Goal: Task Accomplishment & Management: Use online tool/utility

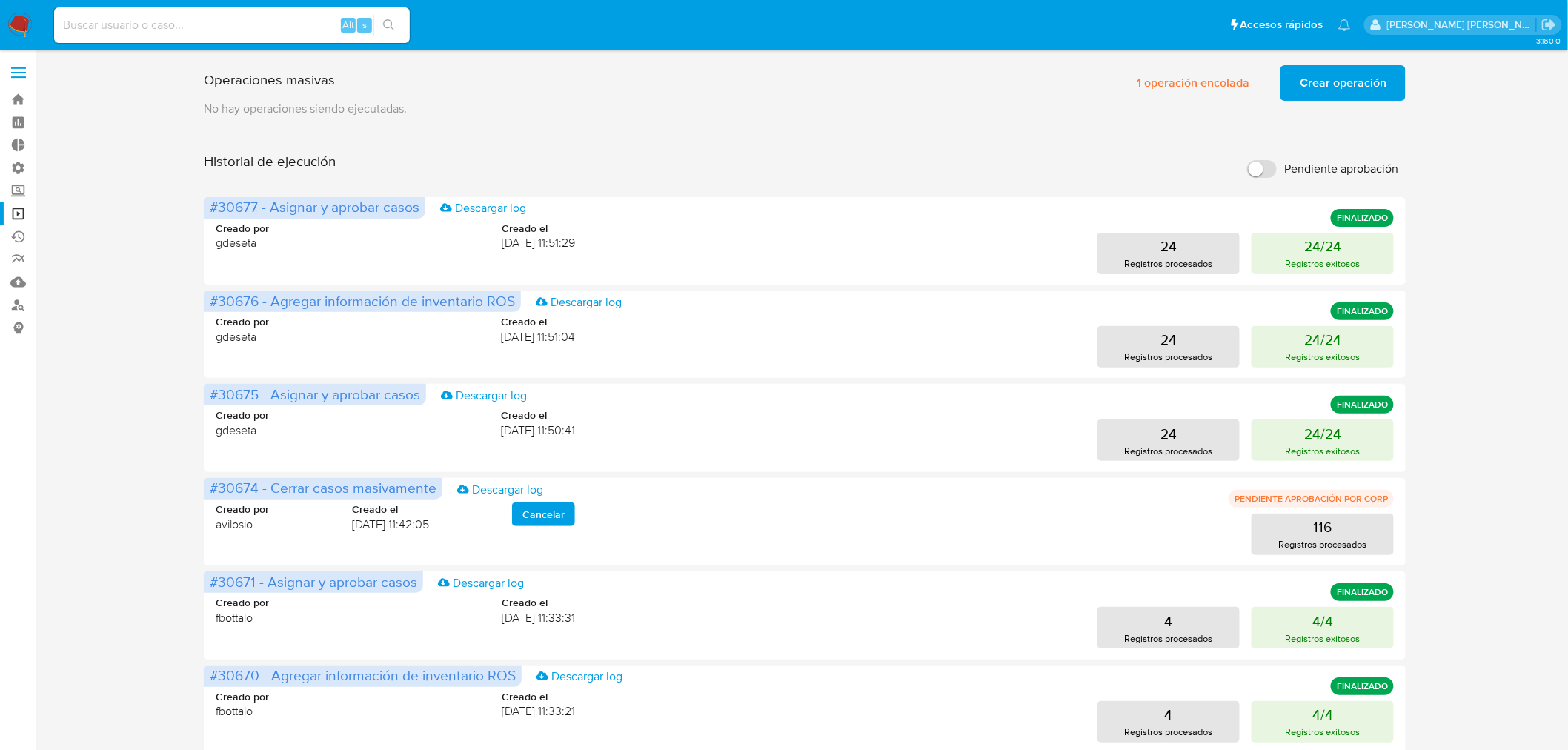
click at [17, 19] on img at bounding box center [19, 24] width 25 height 25
click at [167, 22] on input at bounding box center [232, 25] width 356 height 19
paste input "esC4uxXQIknuC4iUGXXDCHd9"
type input "esC4uxXQIknuC4iUGXXDCHd9"
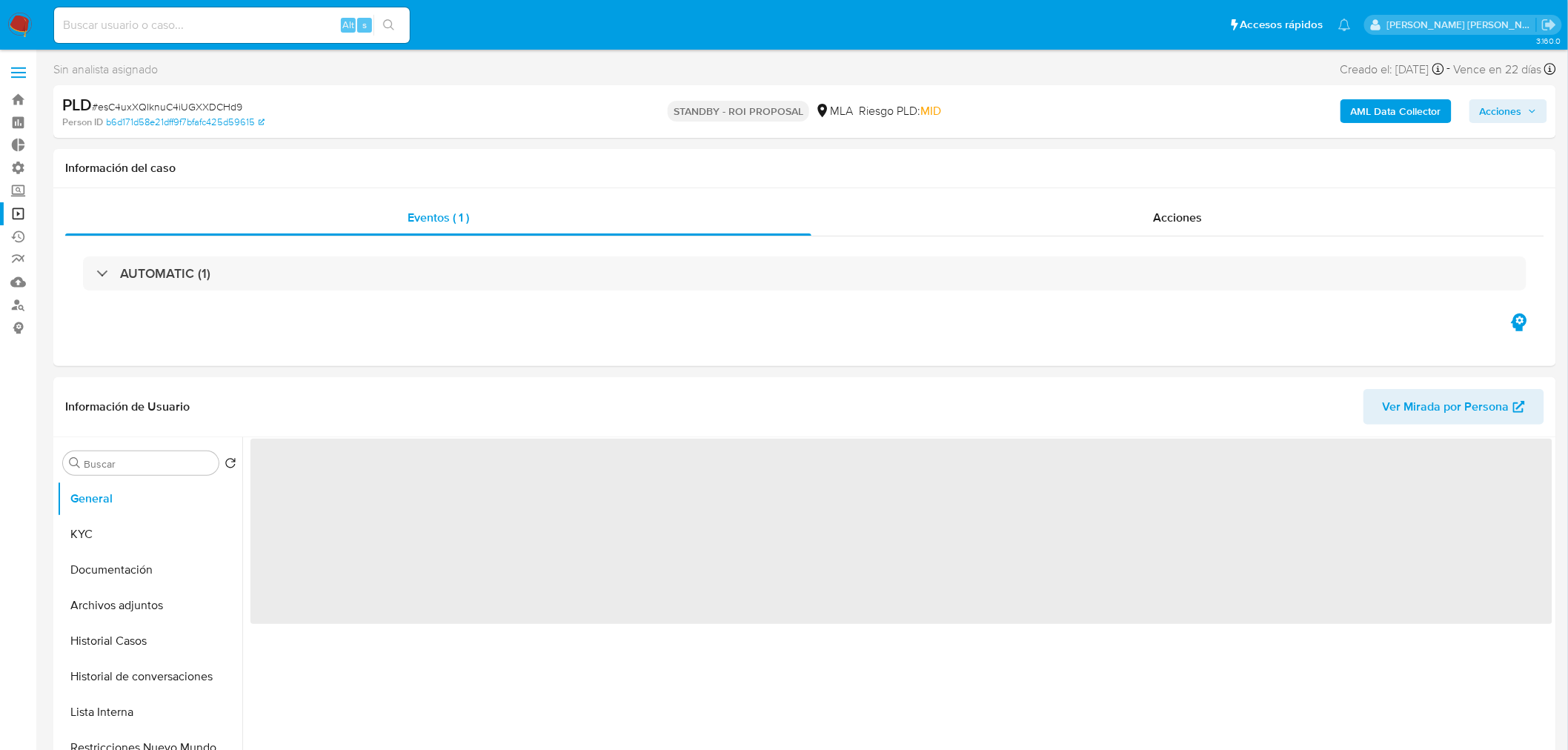
select select "10"
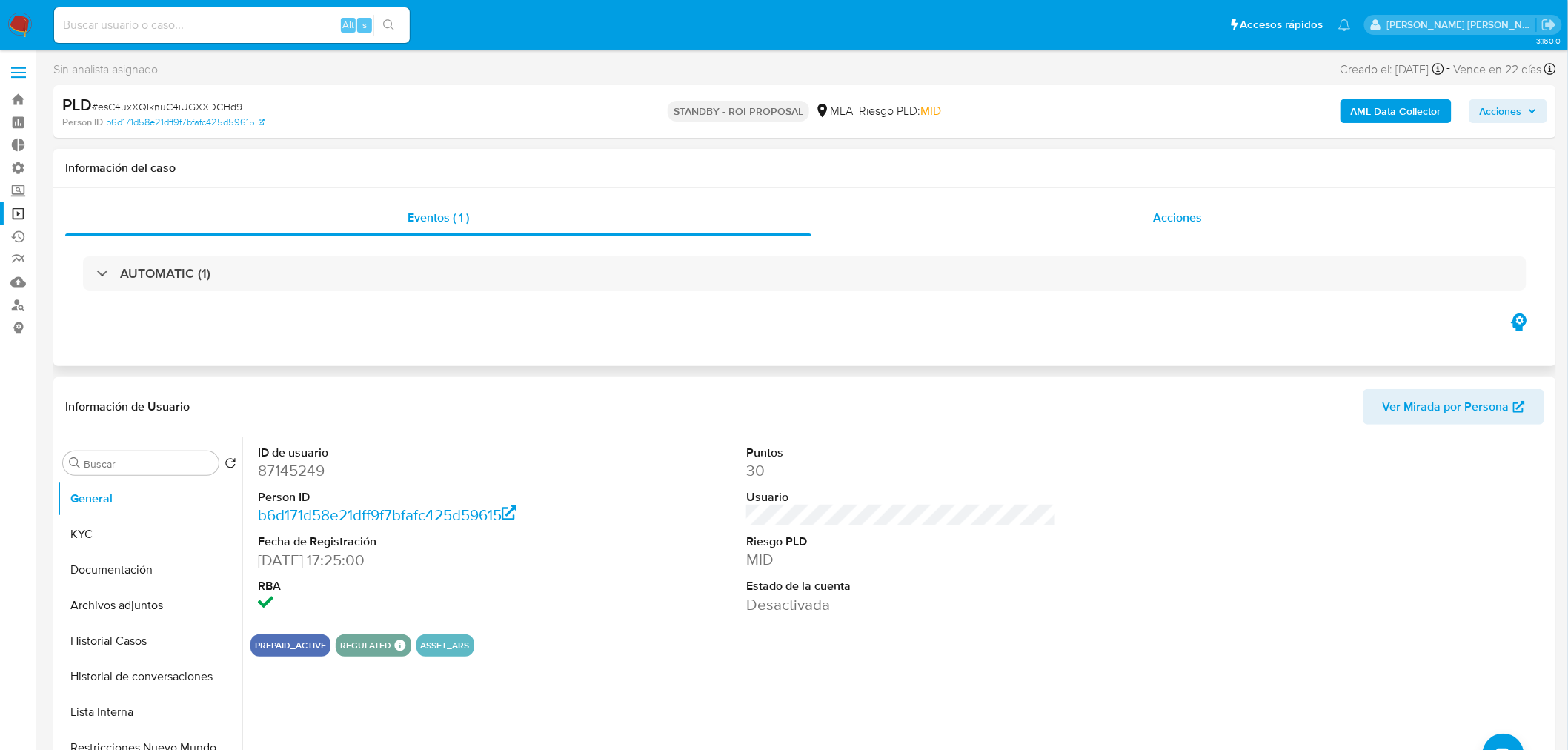
click at [1196, 209] on span "Acciones" at bounding box center [1177, 218] width 49 height 17
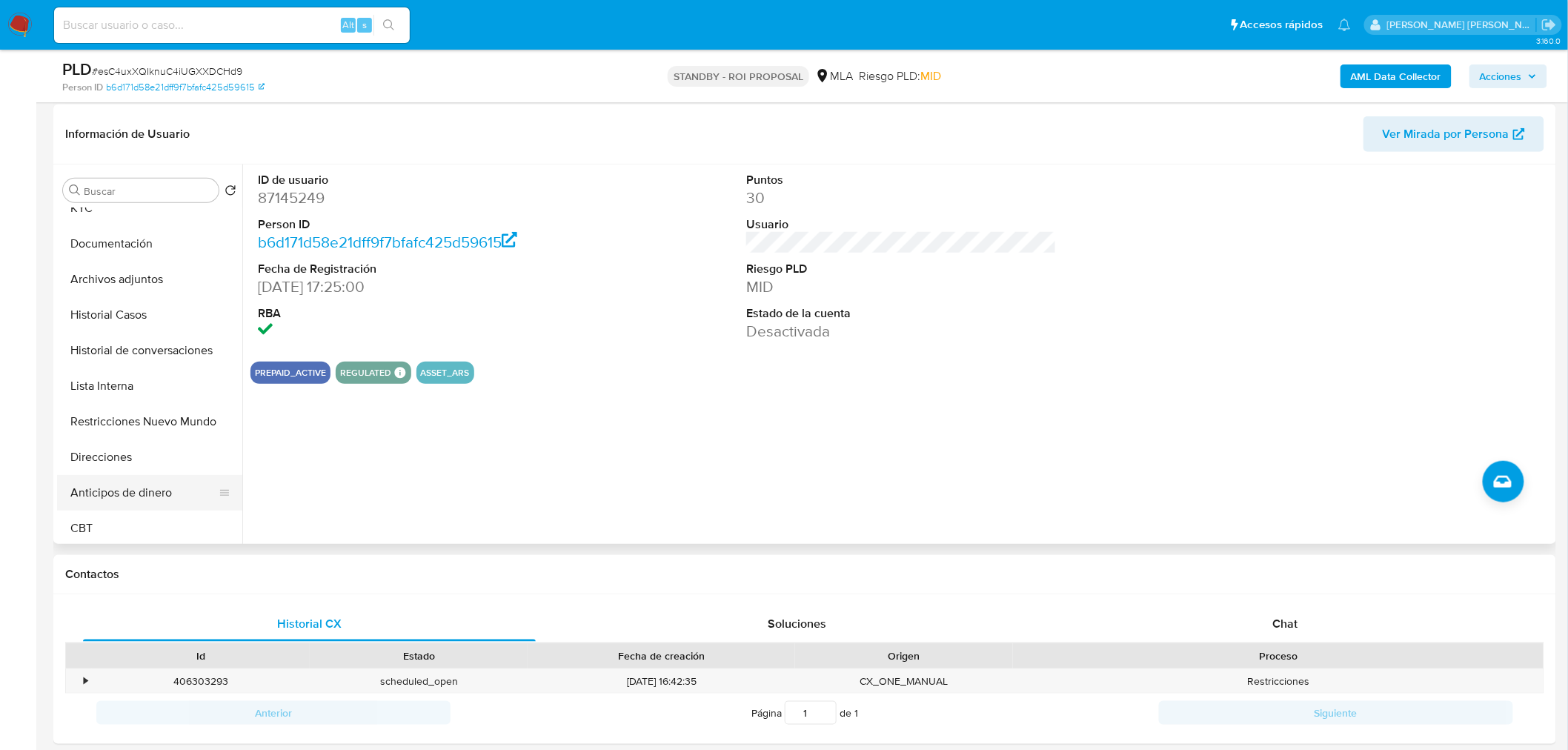
scroll to position [82, 0]
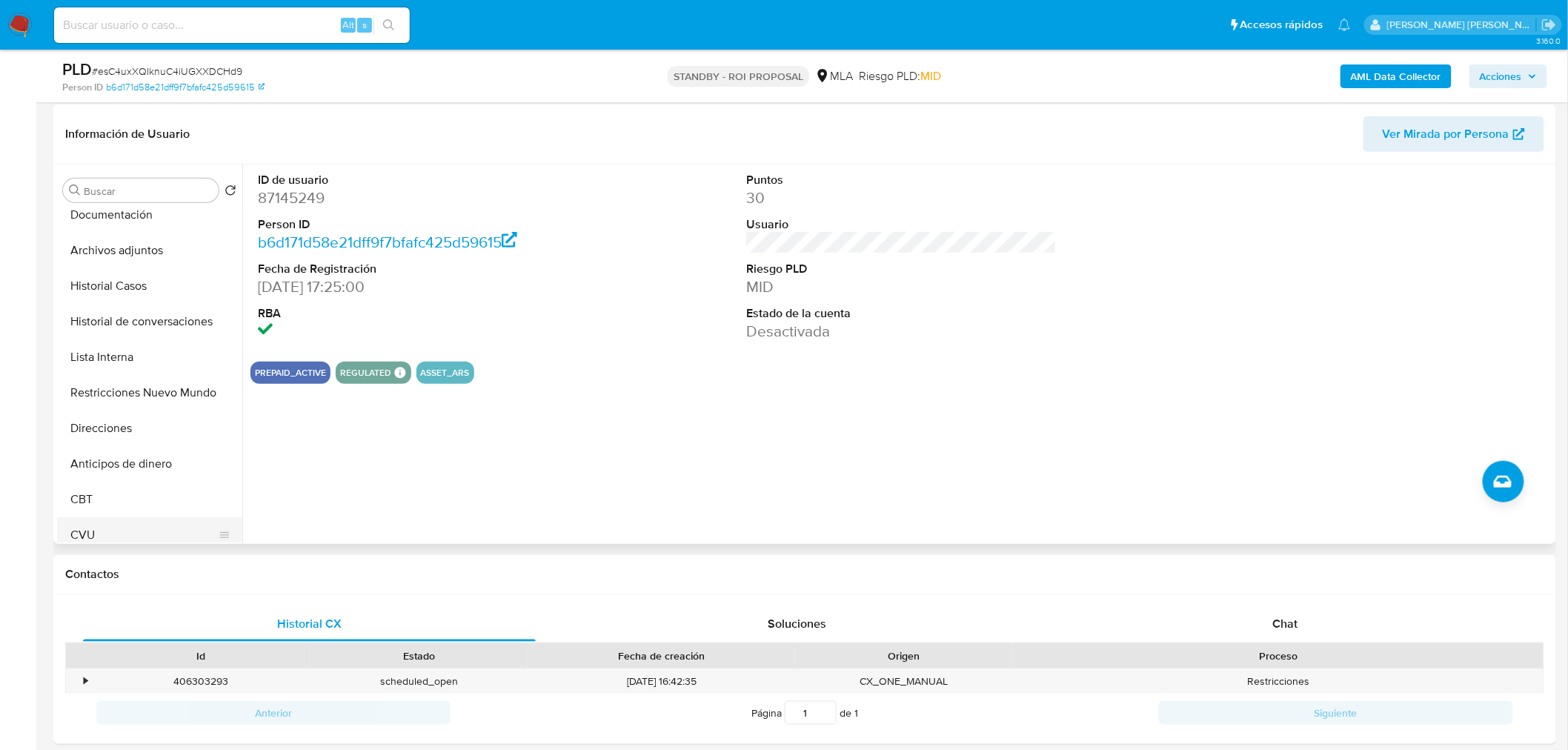
click at [130, 524] on button "CVU" at bounding box center [143, 535] width 174 height 36
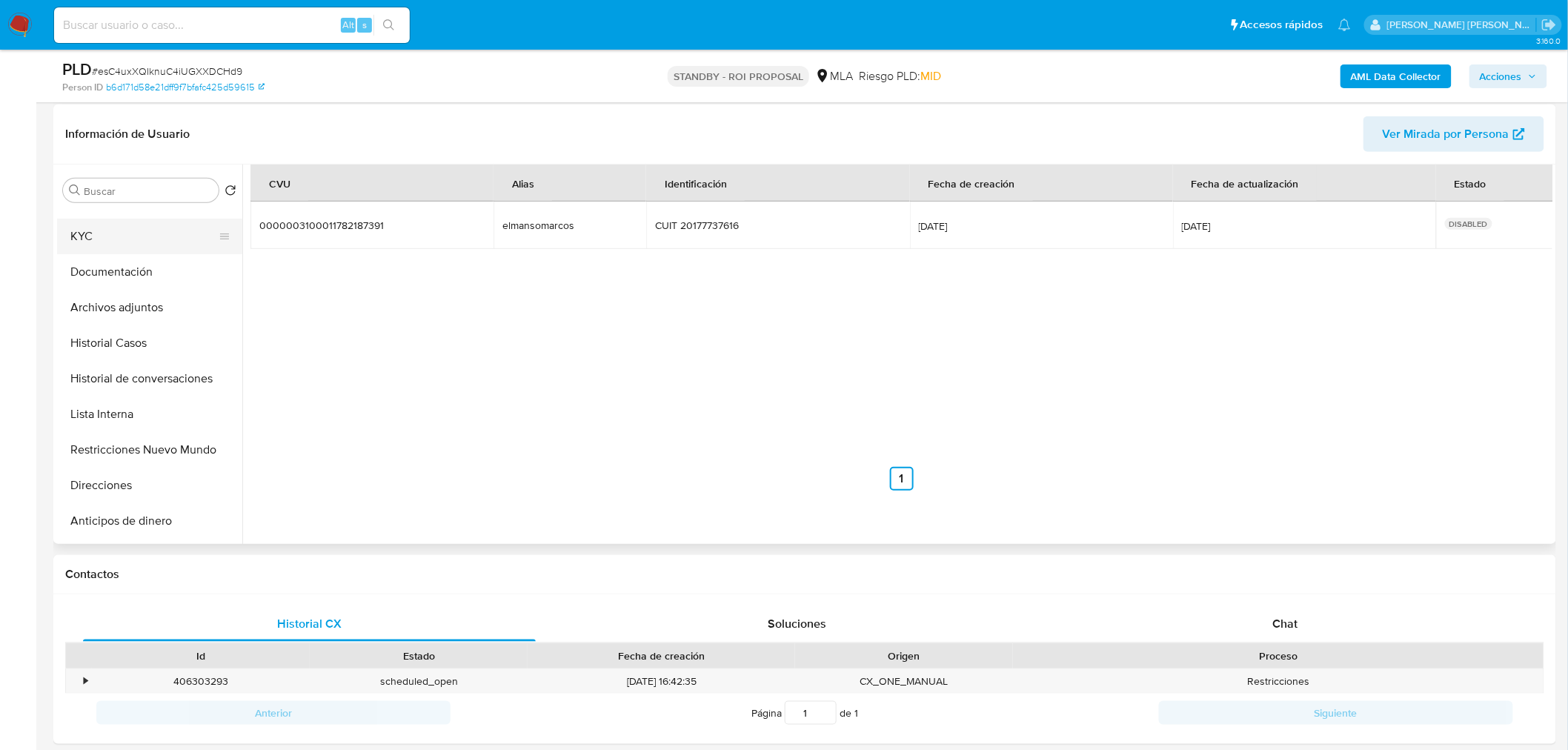
scroll to position [0, 0]
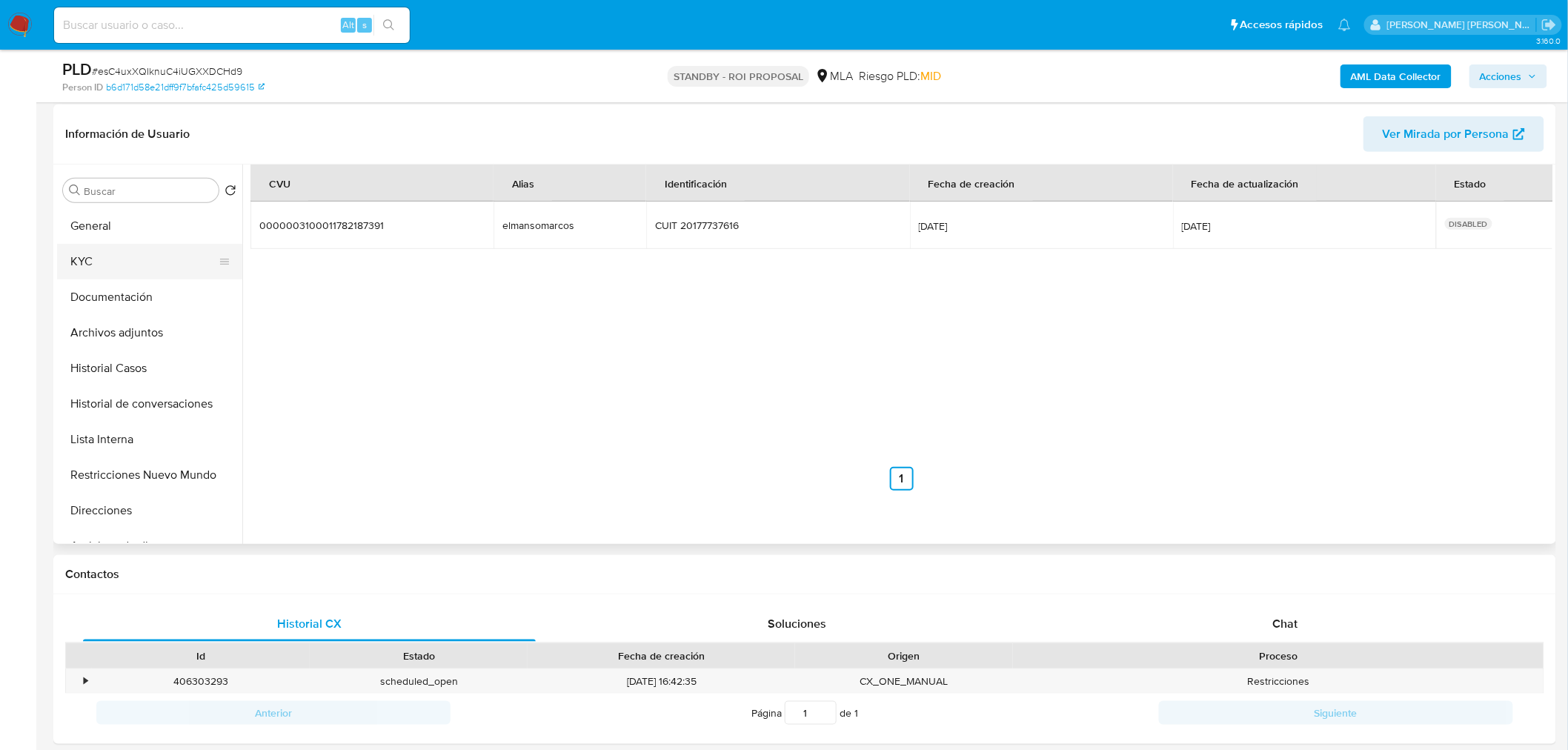
click at [99, 260] on button "KYC" at bounding box center [143, 262] width 174 height 36
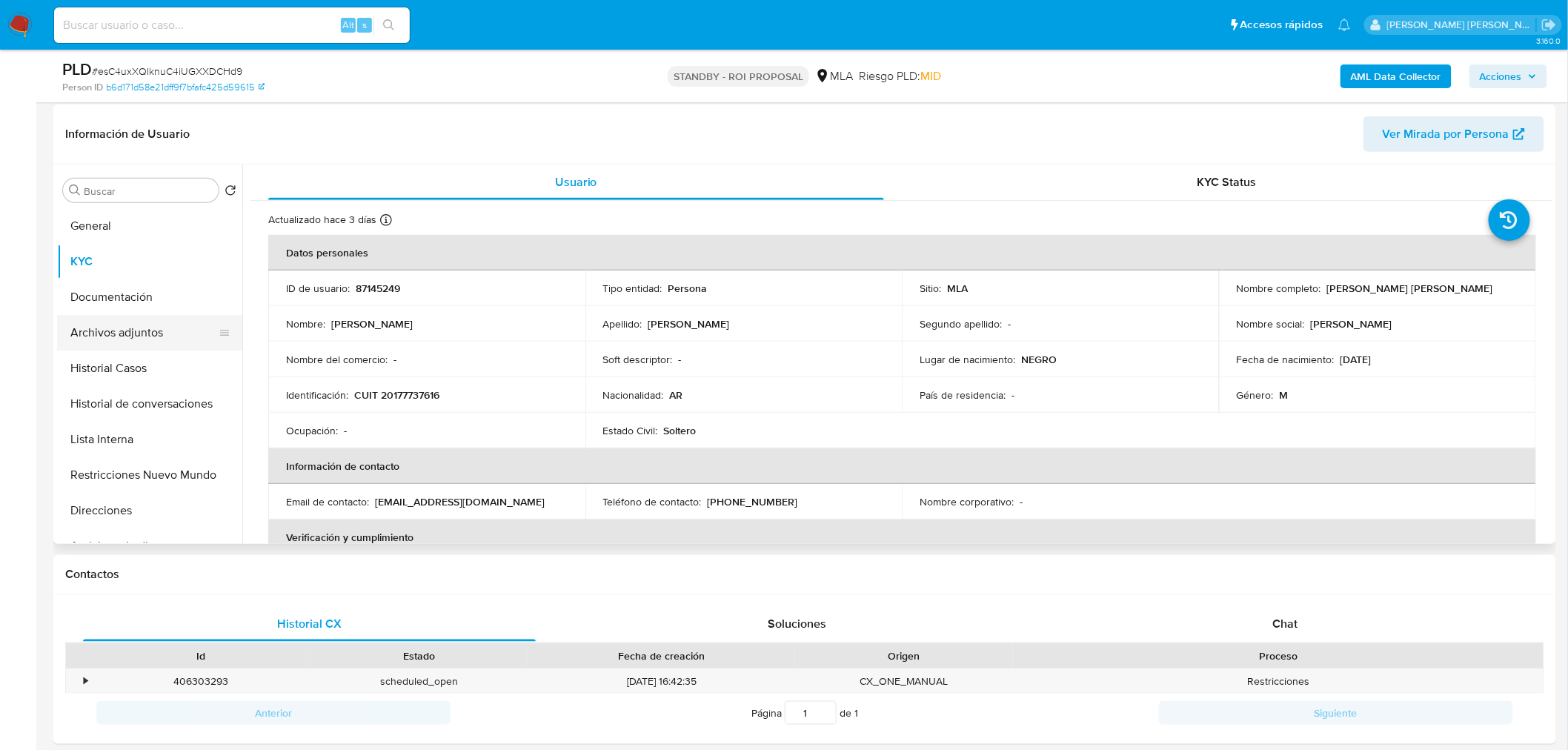
click at [153, 342] on button "Archivos adjuntos" at bounding box center [143, 332] width 174 height 36
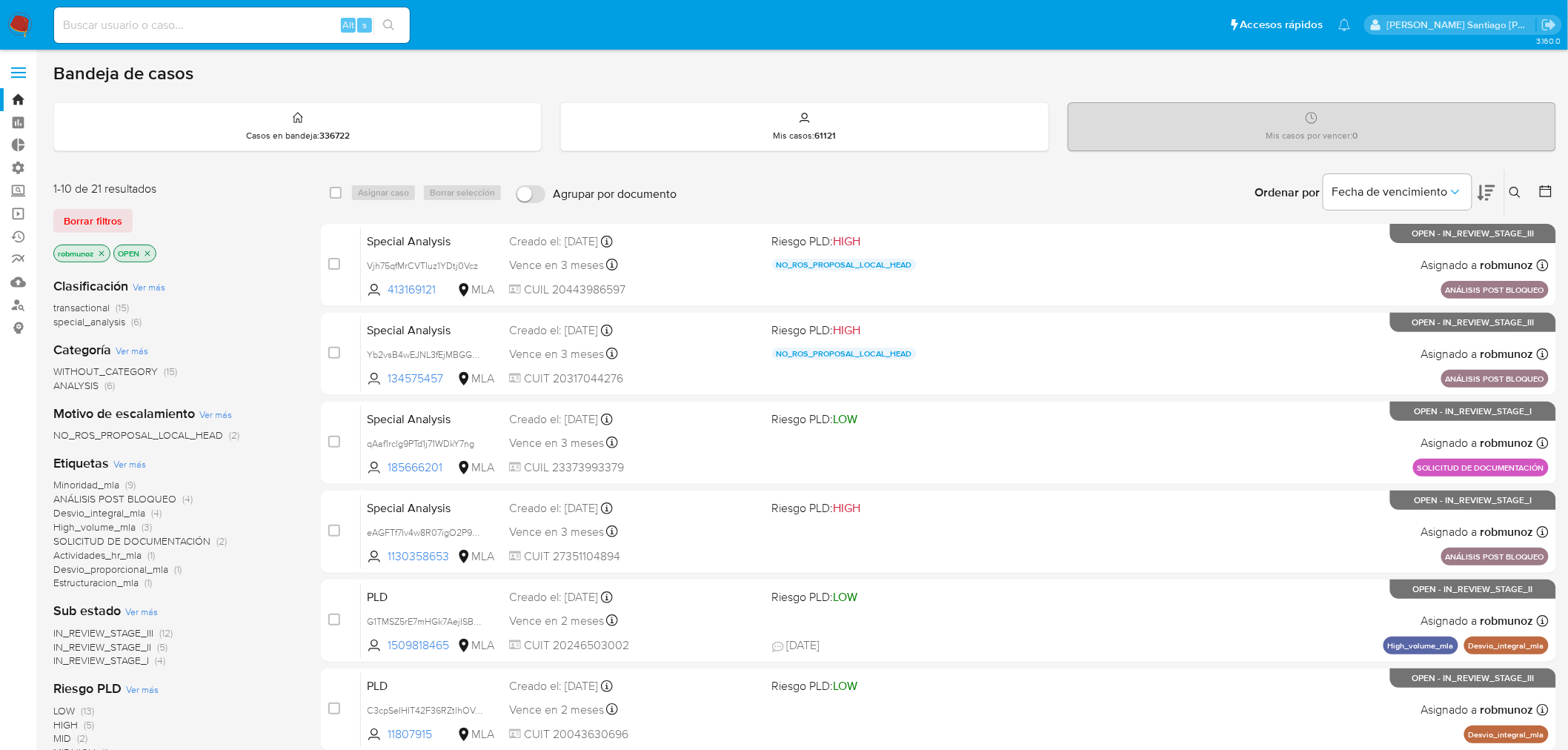
click at [1517, 194] on icon at bounding box center [1516, 193] width 12 height 12
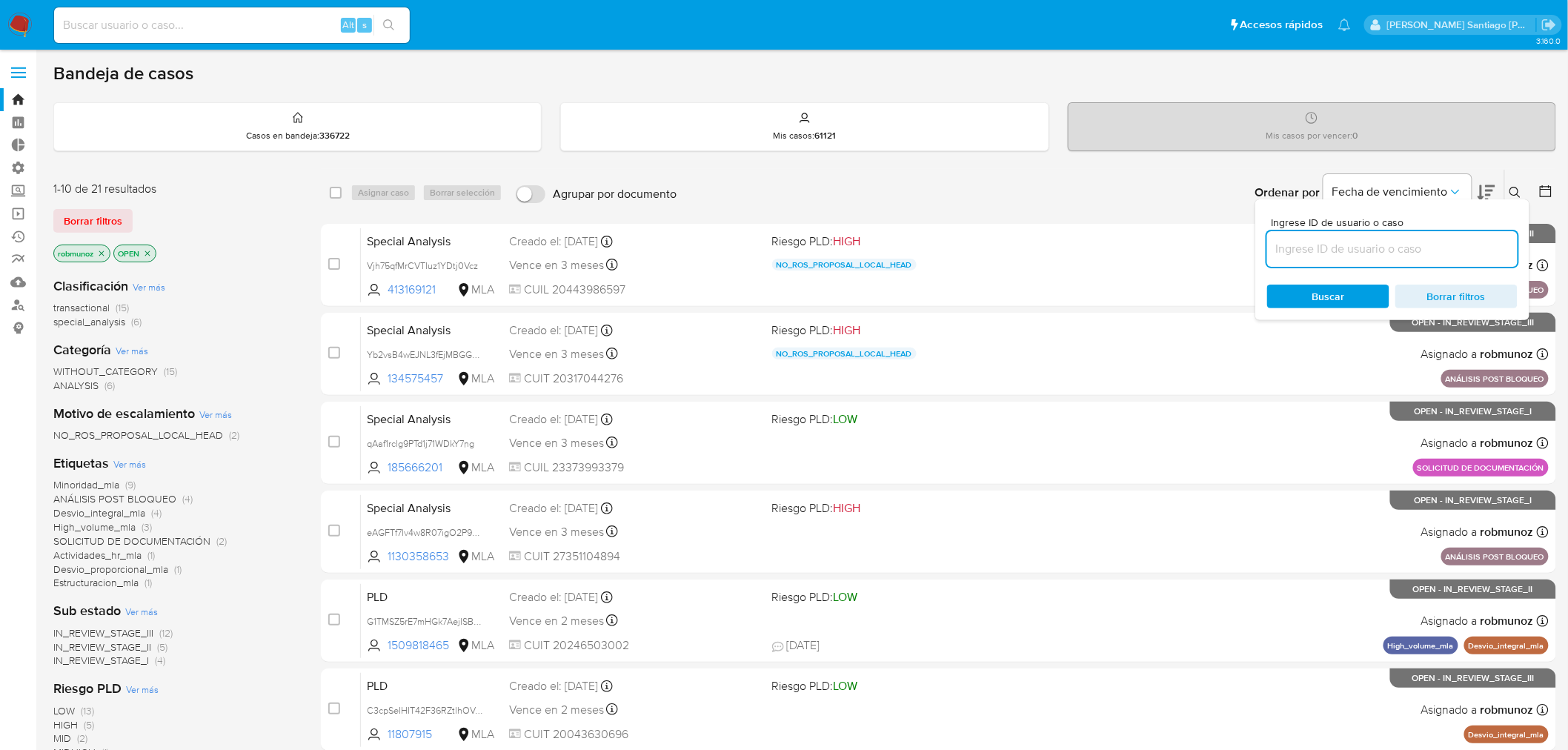
click at [1420, 247] on input at bounding box center [1392, 249] width 250 height 19
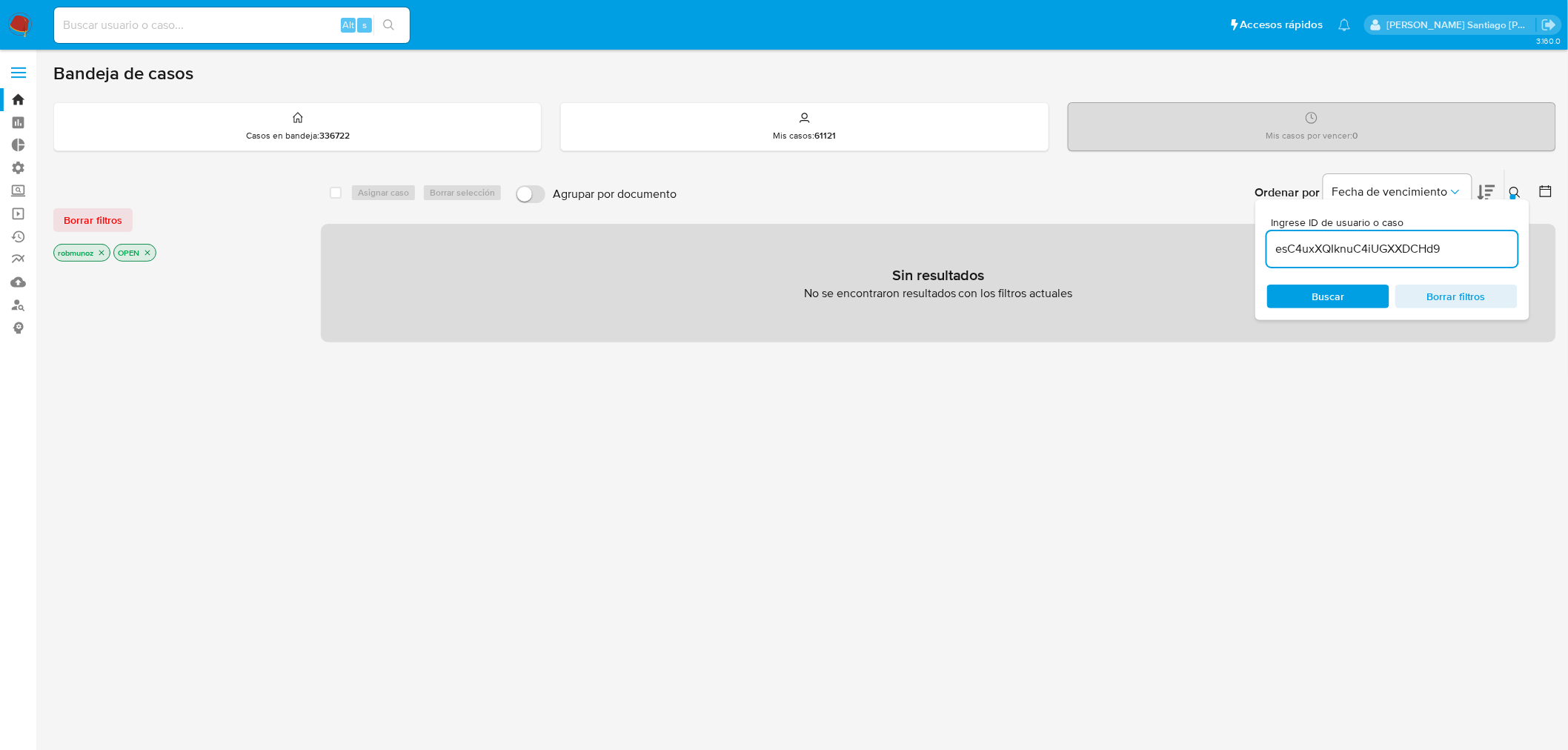
click at [1455, 244] on input "esC4uxXQIknuC4iUGXXDCHd9" at bounding box center [1392, 249] width 250 height 19
type input "esC4uxXQIknuC4iUGXXDCHd9"
click at [105, 223] on span "Borrar filtros" at bounding box center [92, 220] width 58 height 21
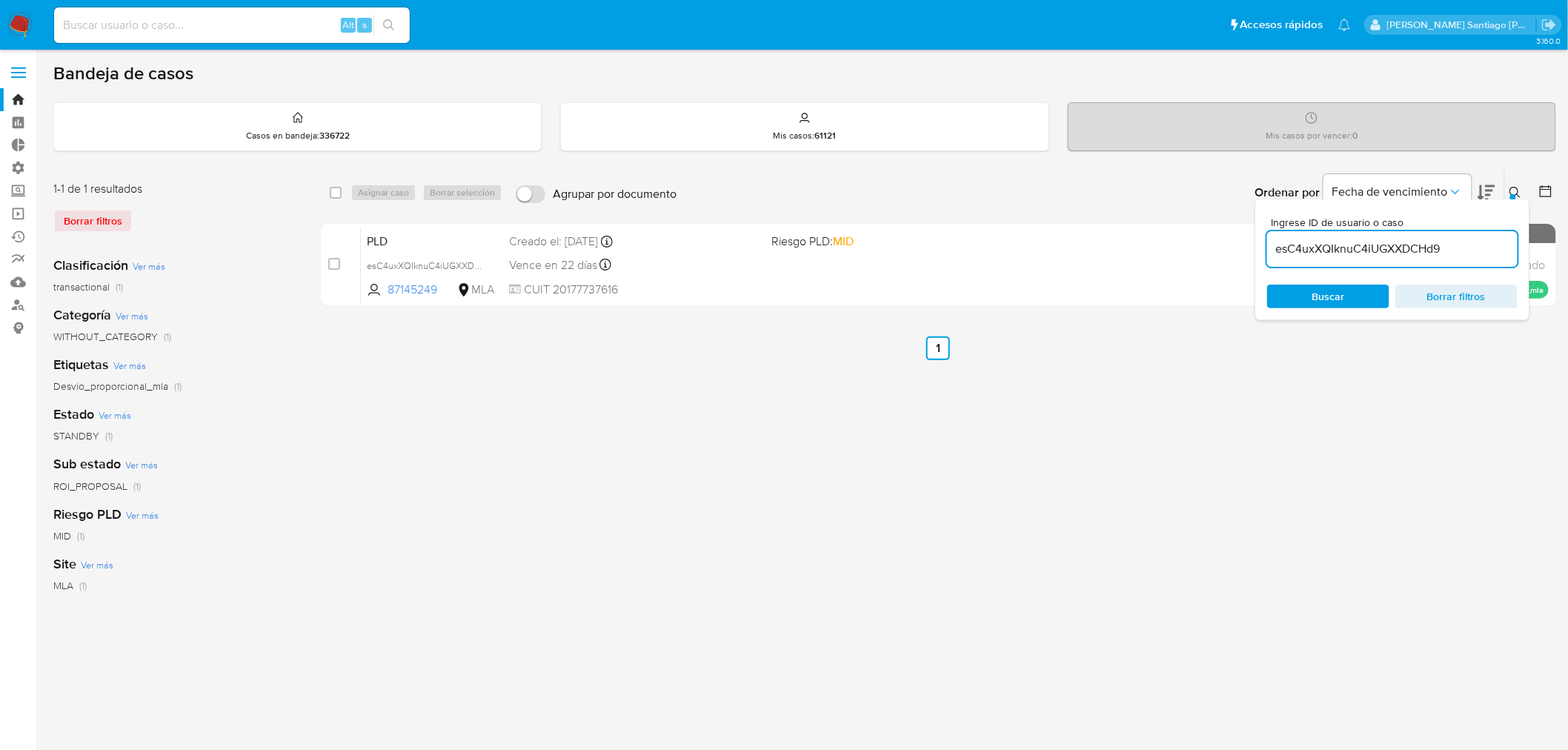
click at [1521, 189] on icon at bounding box center [1516, 193] width 12 height 12
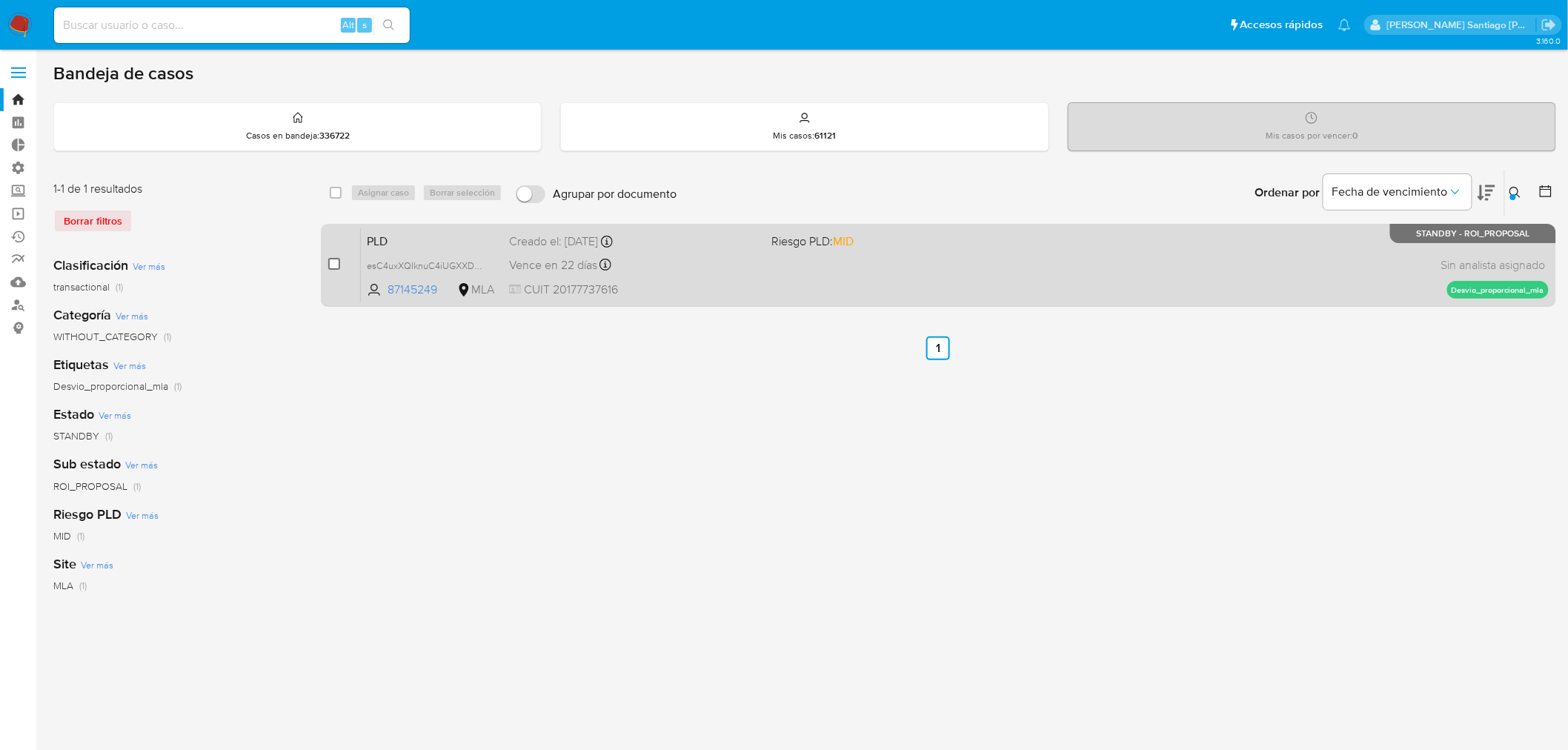
click at [337, 263] on input "checkbox" at bounding box center [334, 264] width 12 height 12
checkbox input "true"
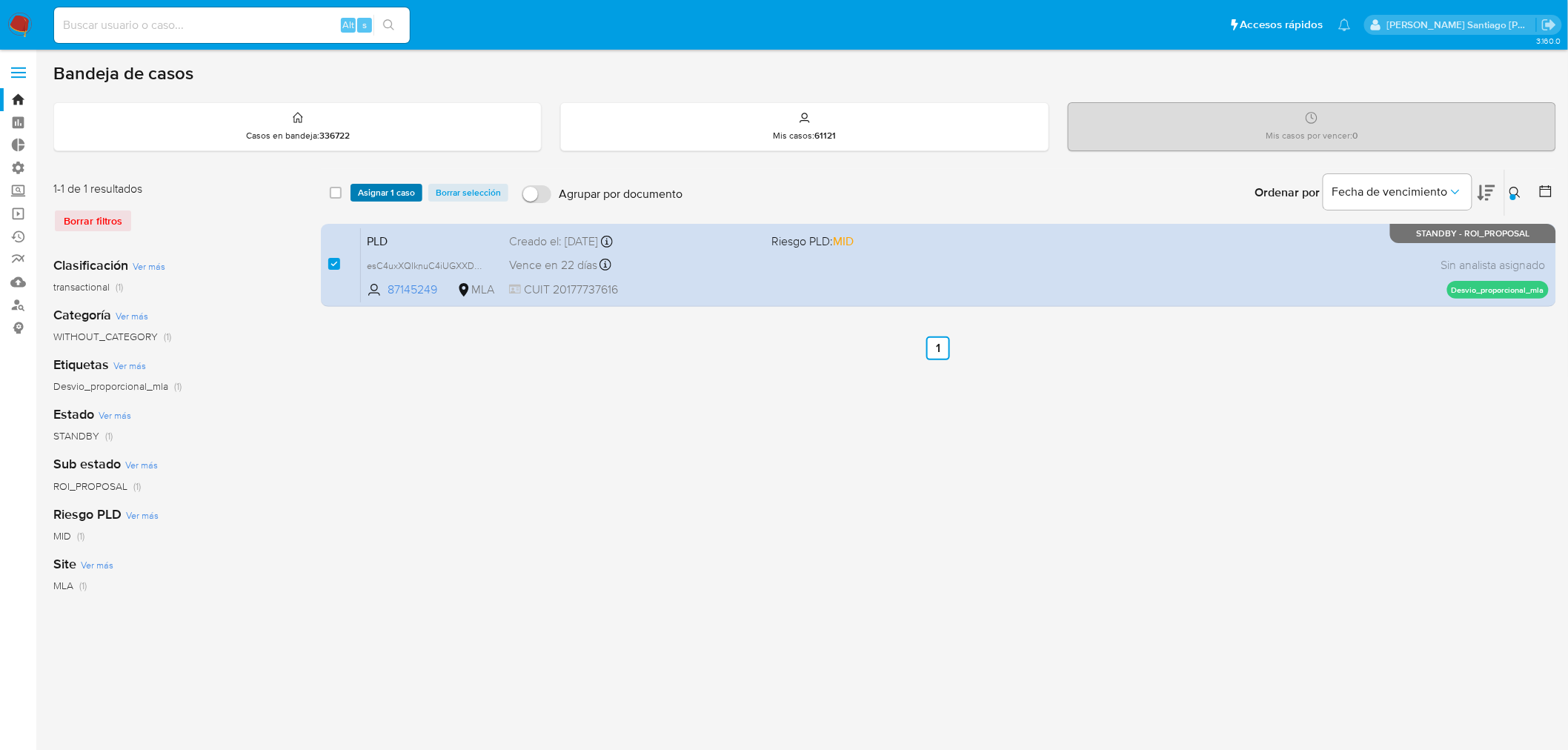
click at [402, 185] on span "Asignar 1 caso" at bounding box center [385, 192] width 57 height 15
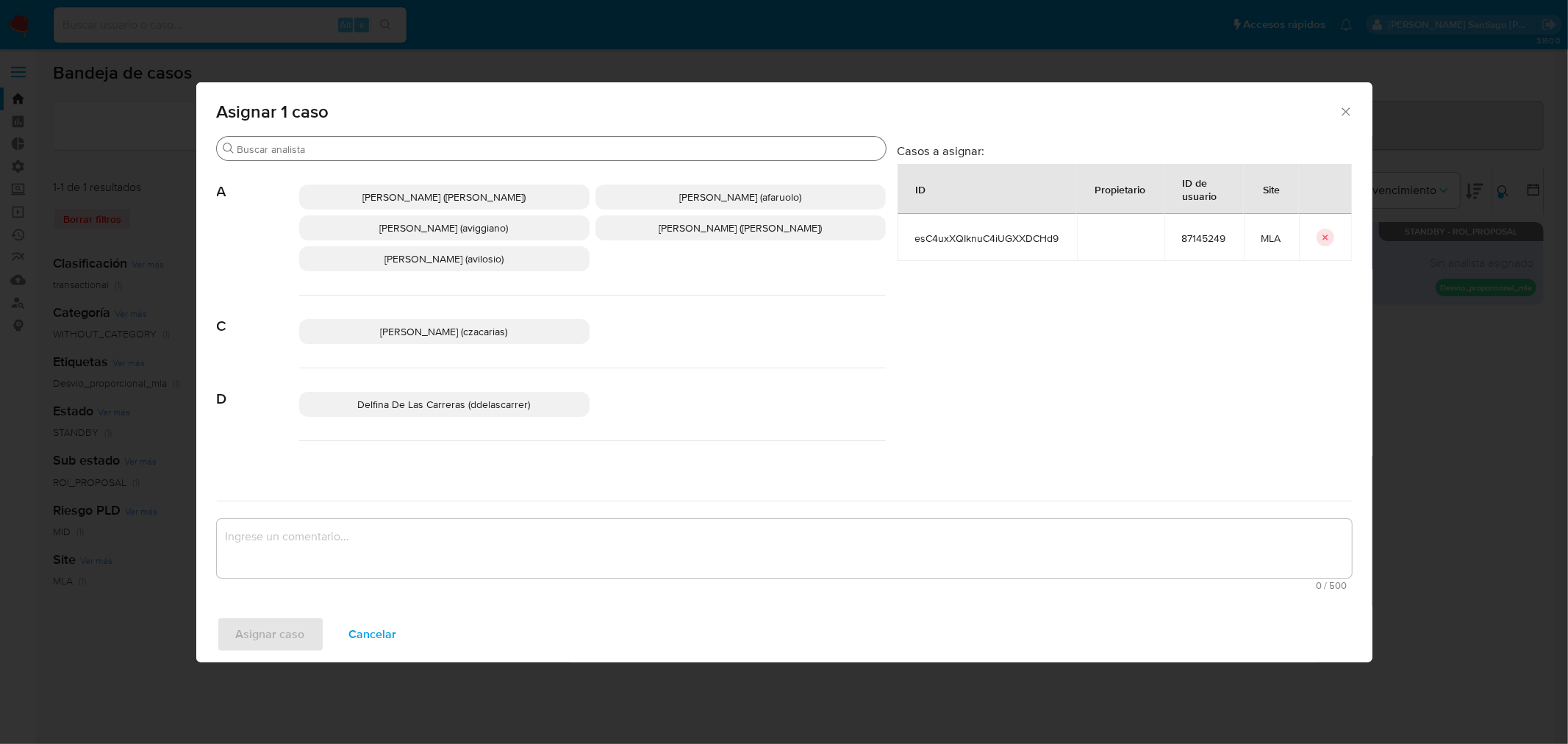
click at [371, 148] on input "Buscar" at bounding box center [558, 149] width 643 height 13
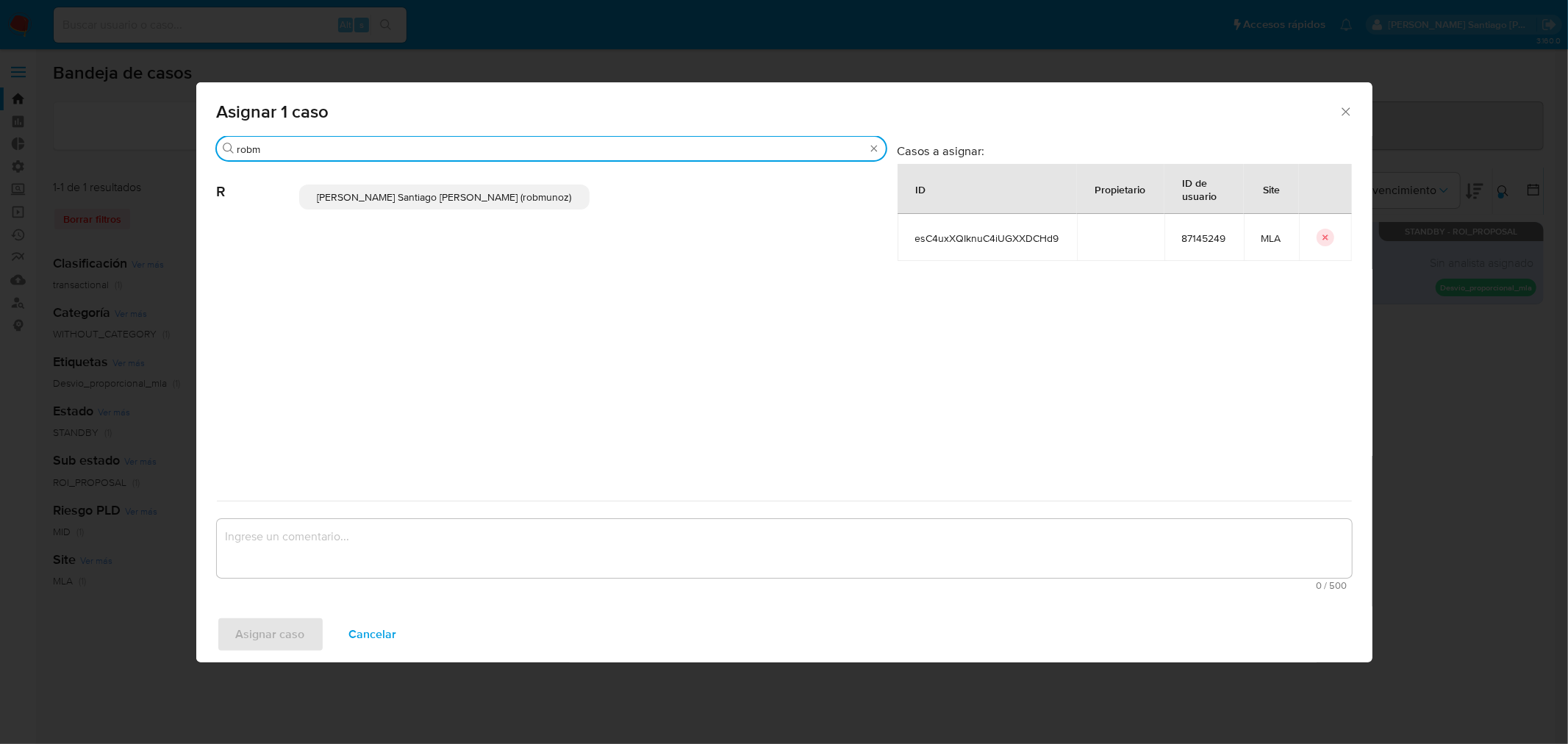
type input "robm"
click at [392, 195] on span "Roberto Santiago Munoz (robmunoz)" at bounding box center [444, 196] width 254 height 15
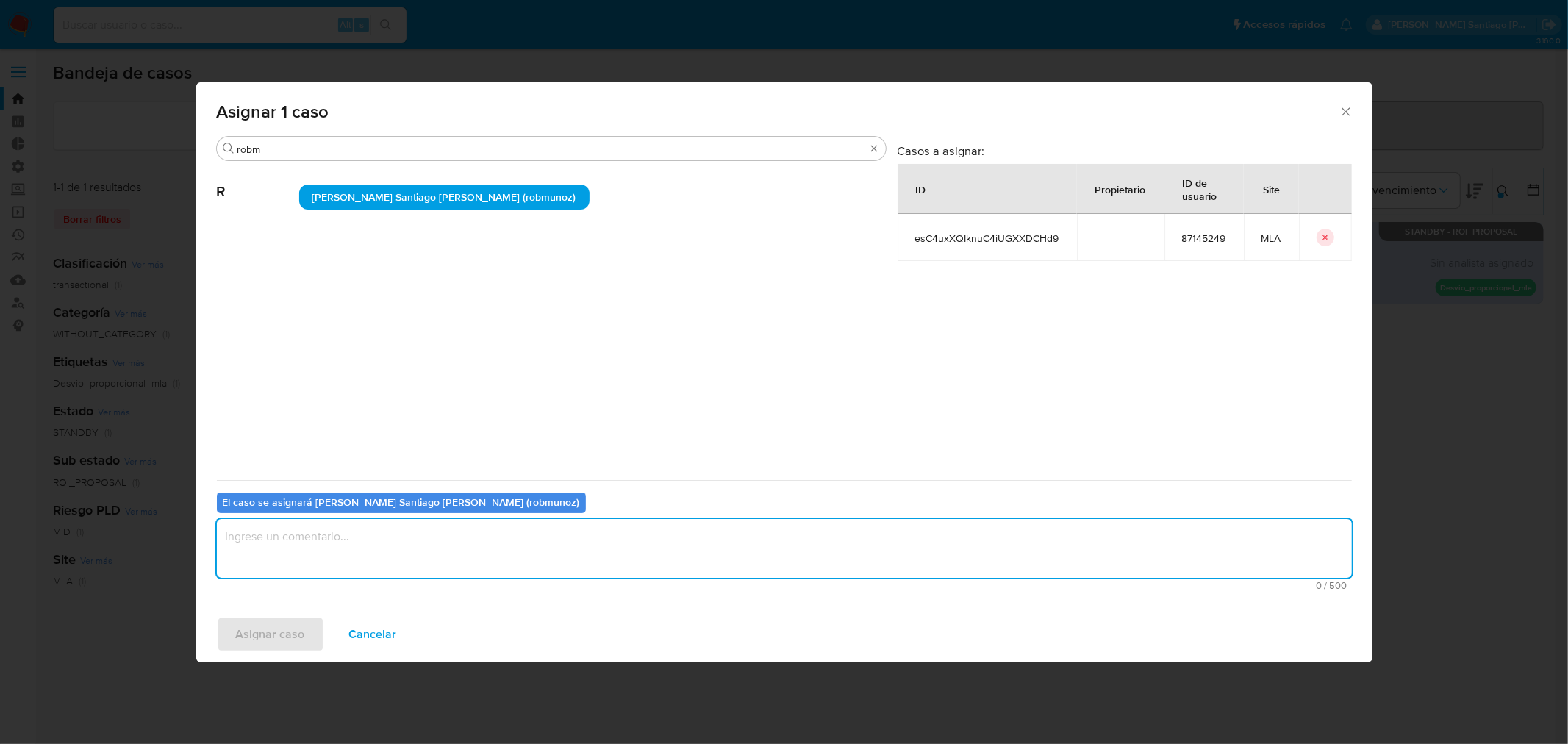
click at [364, 541] on textarea "assign-modal" at bounding box center [785, 548] width 1135 height 59
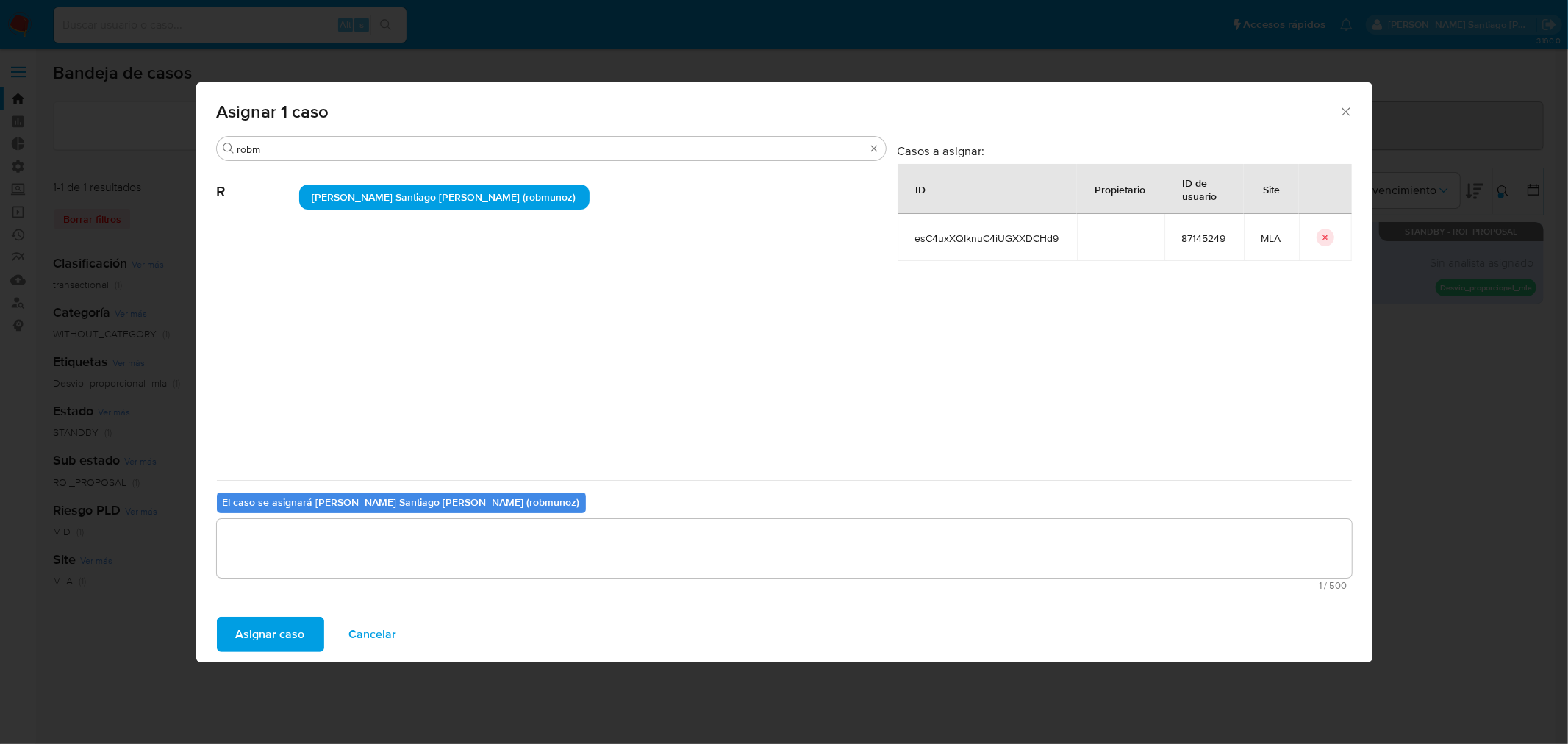
click at [271, 642] on span "Asignar caso" at bounding box center [271, 634] width 69 height 32
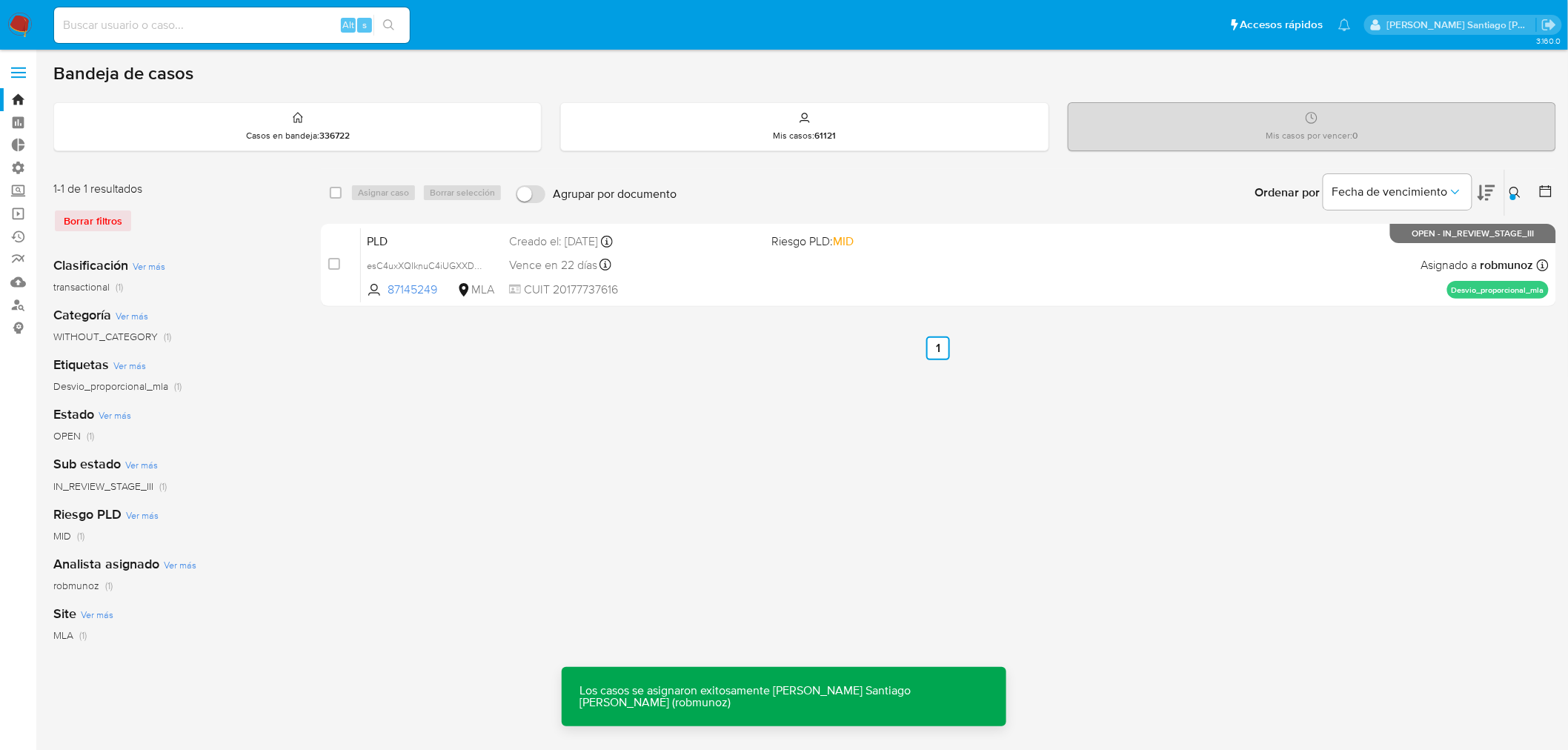
click at [1122, 273] on div "PLD esC4uxXQIknuC4iUGXXDCHd9 87145249 MLA Riesgo PLD: MID Creado el: 12/08/2025…" at bounding box center [955, 265] width 1188 height 75
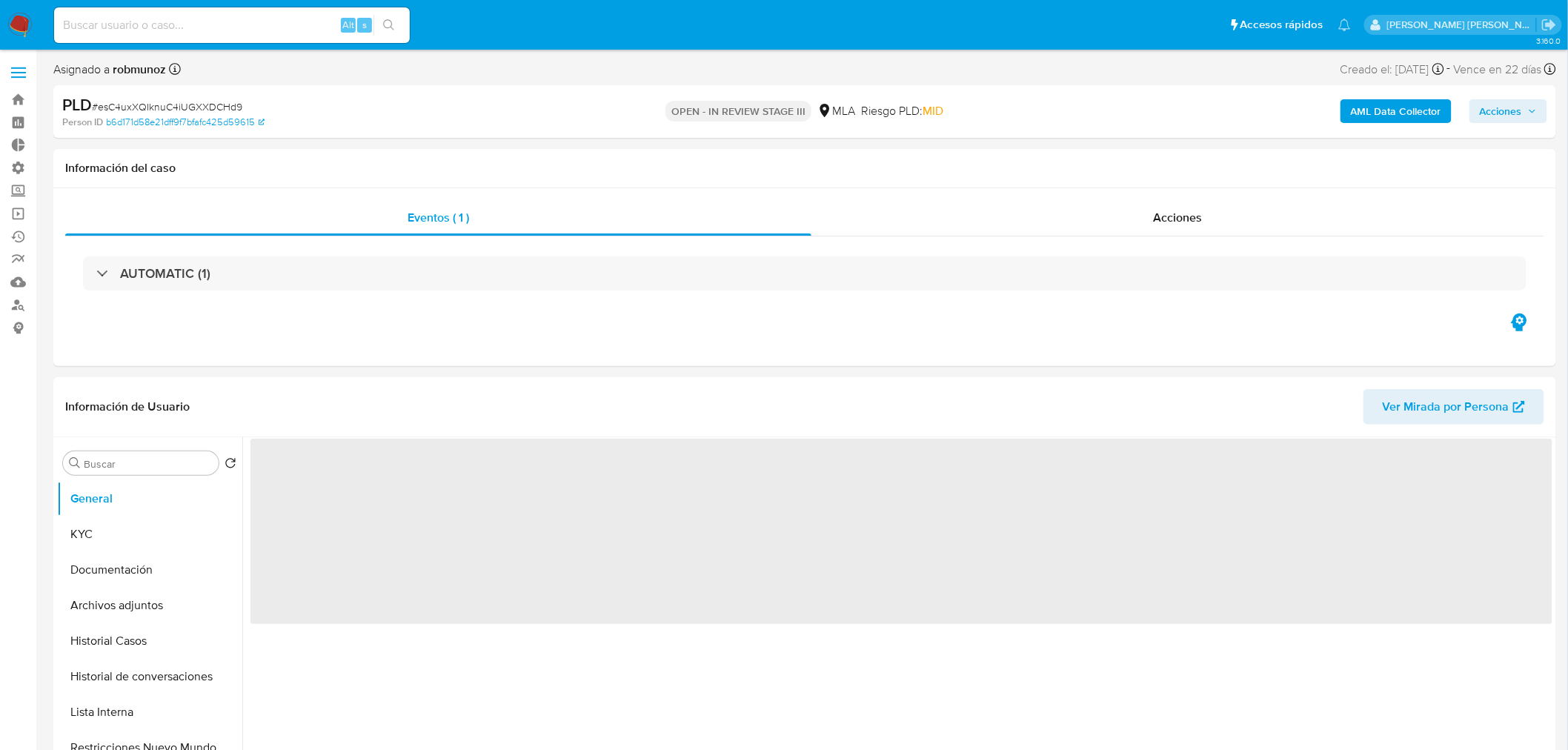
select select "10"
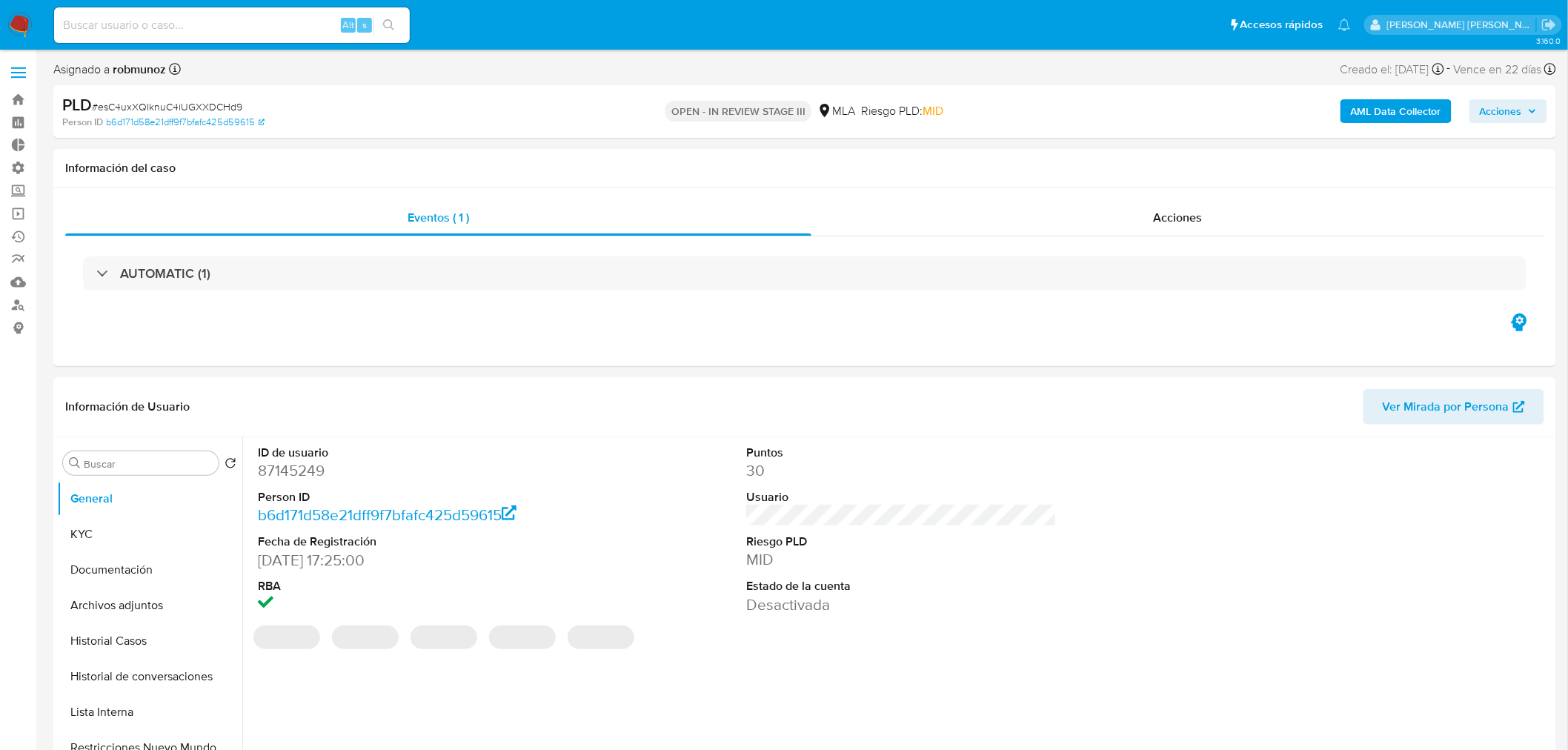
click at [1507, 99] on span "Acciones" at bounding box center [1501, 111] width 42 height 24
click at [1162, 166] on div "Resolución del caso Alt r" at bounding box center [1105, 159] width 141 height 38
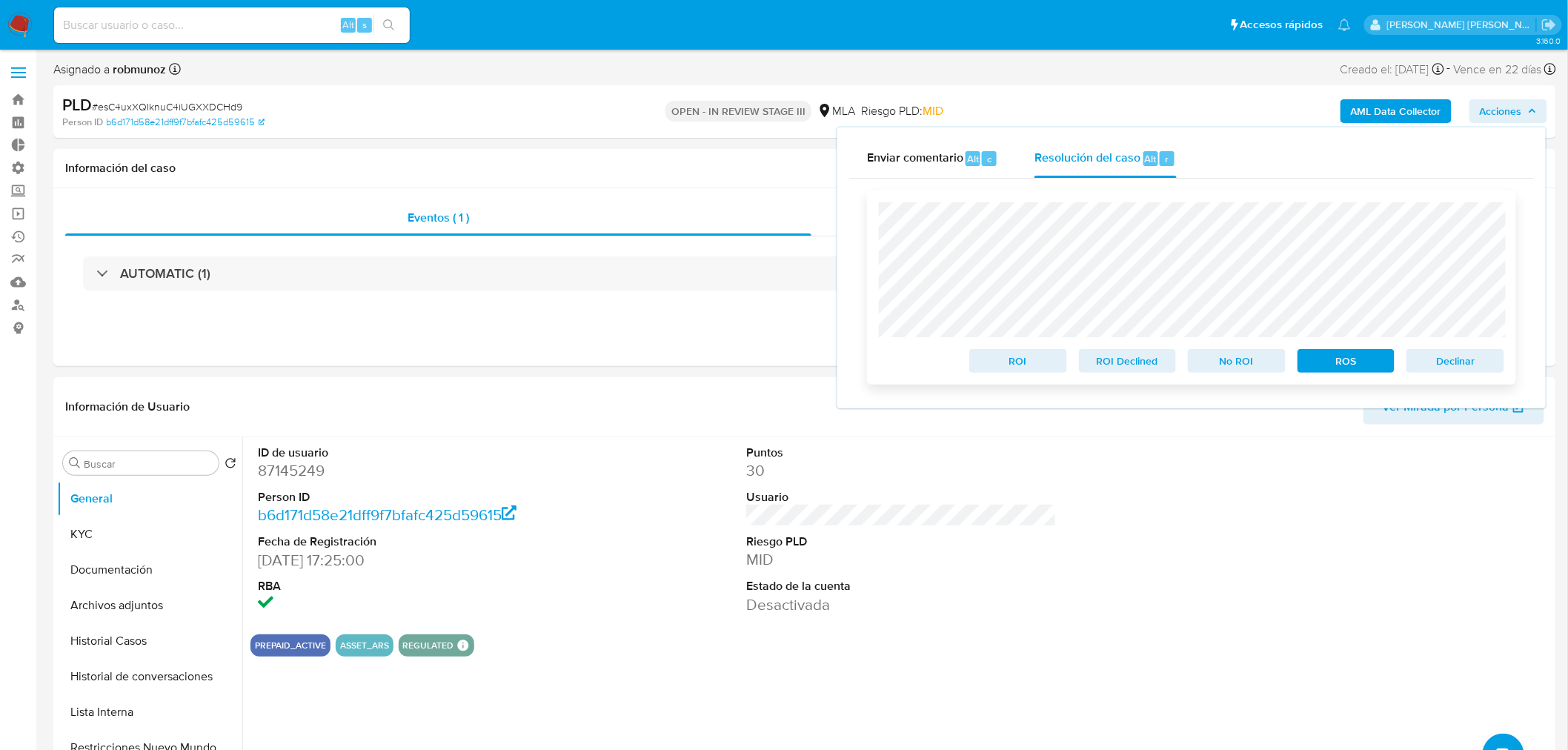
click at [1448, 359] on span "Declinar" at bounding box center [1456, 361] width 77 height 21
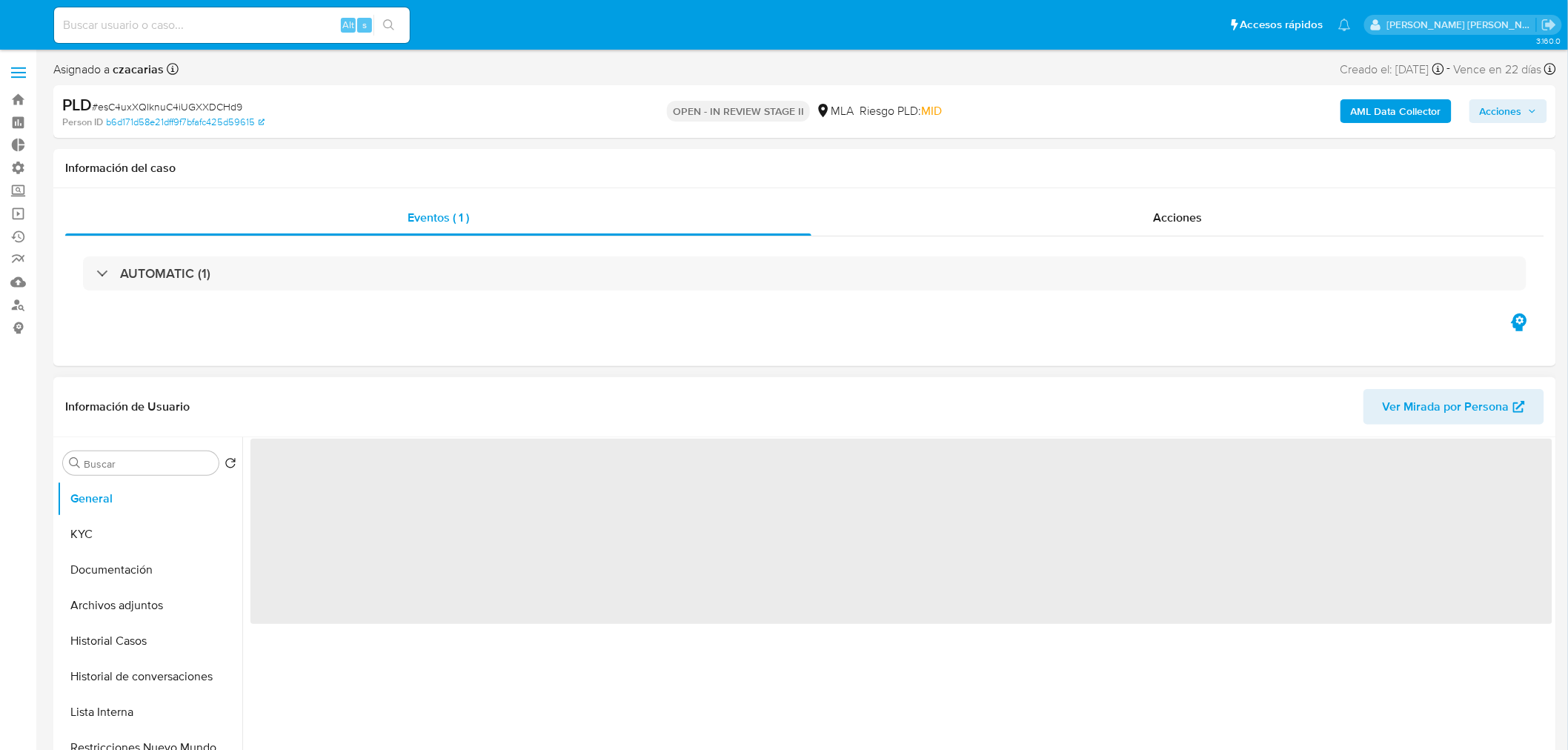
select select "10"
